Goal: Information Seeking & Learning: Find specific fact

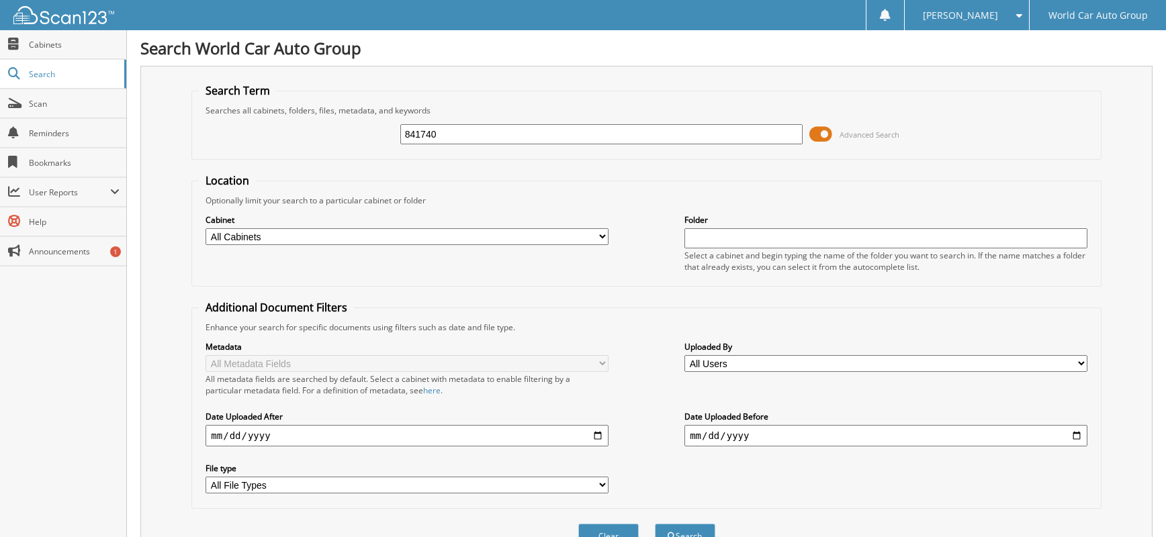
type input "841740"
click at [655, 524] on button "Search" at bounding box center [685, 536] width 60 height 25
click at [480, 130] on input "841740" at bounding box center [601, 134] width 403 height 20
type input "097345"
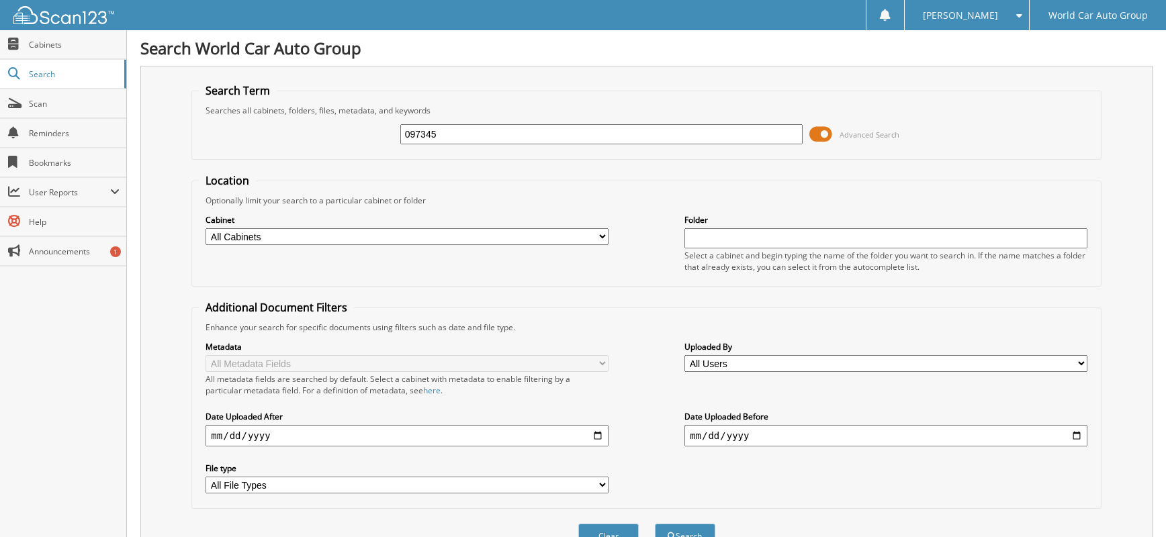
click at [655, 524] on button "Search" at bounding box center [685, 536] width 60 height 25
drag, startPoint x: 459, startPoint y: 133, endPoint x: 397, endPoint y: 136, distance: 61.9
click at [401, 136] on input "097345" at bounding box center [601, 134] width 403 height 20
type input "240794"
click at [655, 524] on button "Search" at bounding box center [685, 536] width 60 height 25
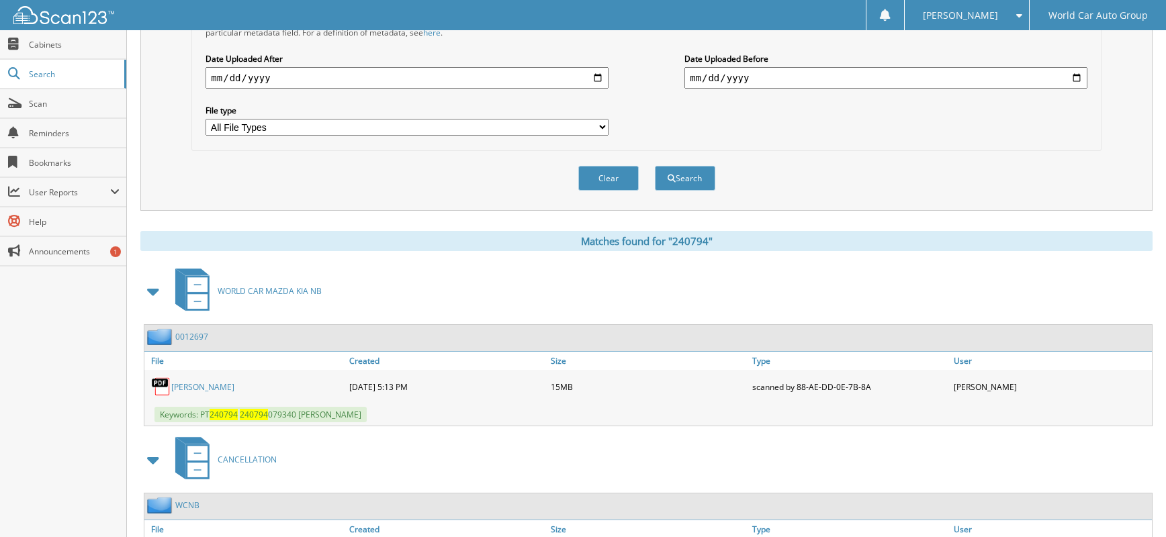
scroll to position [448, 0]
